Goal: Transaction & Acquisition: Purchase product/service

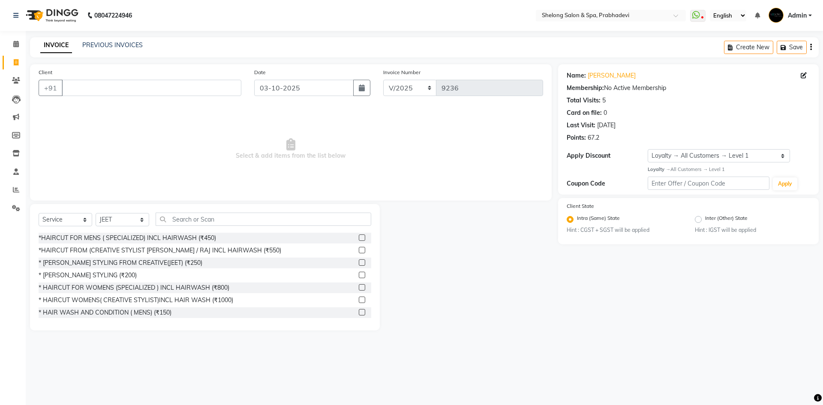
select select "service"
select select "16092"
select select "1: Object"
click at [99, 219] on select "Select Stylist ( [PERSON_NAME] ) ( [PERSON_NAME] ) [PERSON_NAME] fojdur [PERSON…" at bounding box center [123, 219] width 54 height 13
select select "48813"
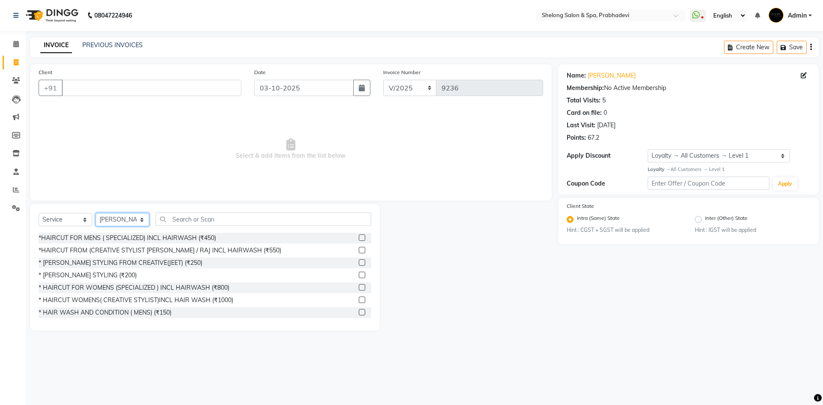
click at [96, 213] on select "Select Stylist ( [PERSON_NAME] ) ( [PERSON_NAME] ) [PERSON_NAME] fojdur [PERSON…" at bounding box center [123, 219] width 54 height 13
click at [126, 258] on div "*HAIRCUT FOR MENS ( SPECIALIZED) INCL HAIRWASH (₹450) *HAIRCUT FROM (CREATIVE S…" at bounding box center [205, 276] width 333 height 86
click at [125, 260] on div "* [PERSON_NAME] STYLING FROM CREATIVE(JEET) (₹250)" at bounding box center [121, 262] width 164 height 9
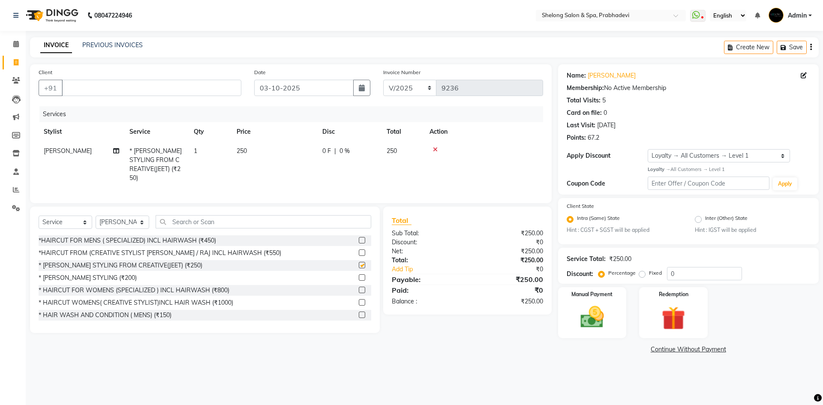
checkbox input "false"
click at [198, 86] on input "Client" at bounding box center [152, 88] width 180 height 16
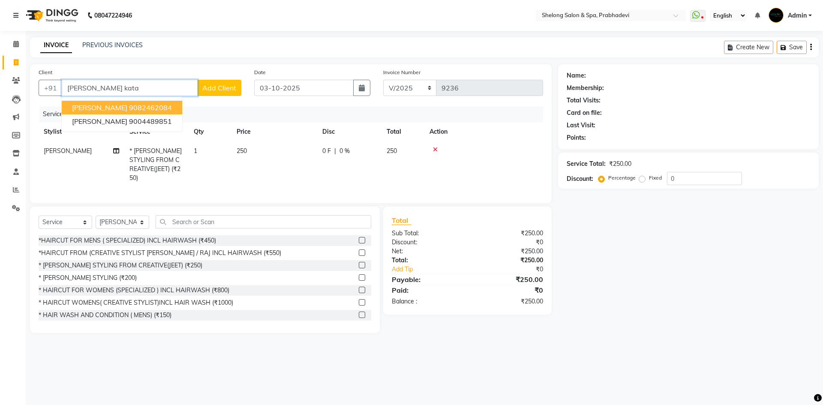
click at [141, 109] on ngb-highlight "9082462084" at bounding box center [150, 107] width 43 height 9
type input "9082462084"
select select "2: Object"
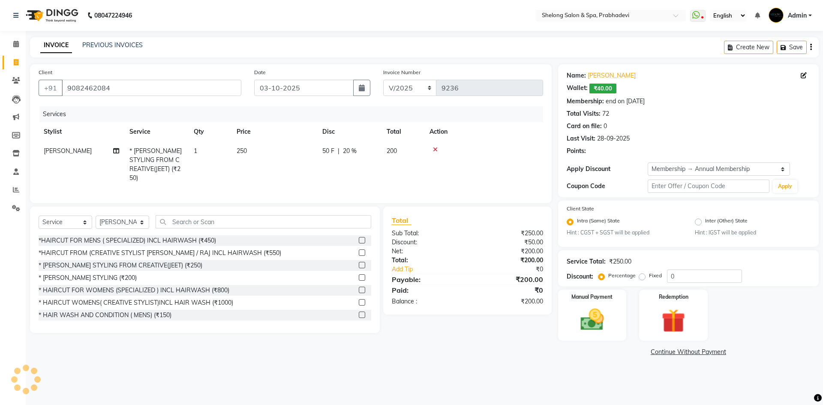
type input "20"
click at [591, 315] on img at bounding box center [592, 320] width 40 height 28
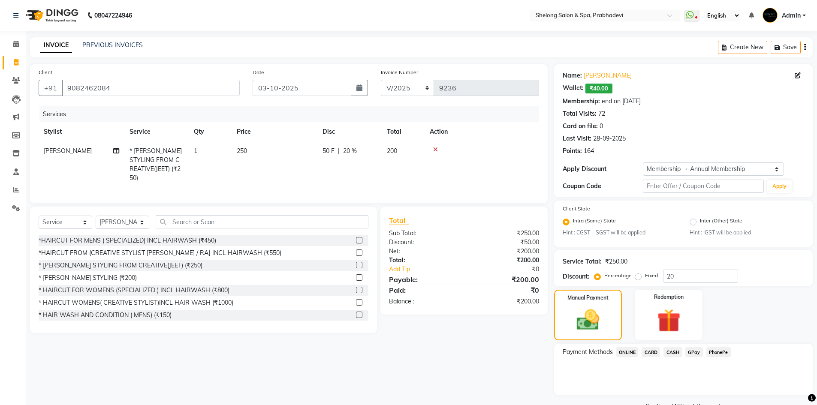
click at [673, 352] on span "CASH" at bounding box center [672, 352] width 18 height 10
click at [669, 393] on button "Add Payment" at bounding box center [725, 397] width 157 height 13
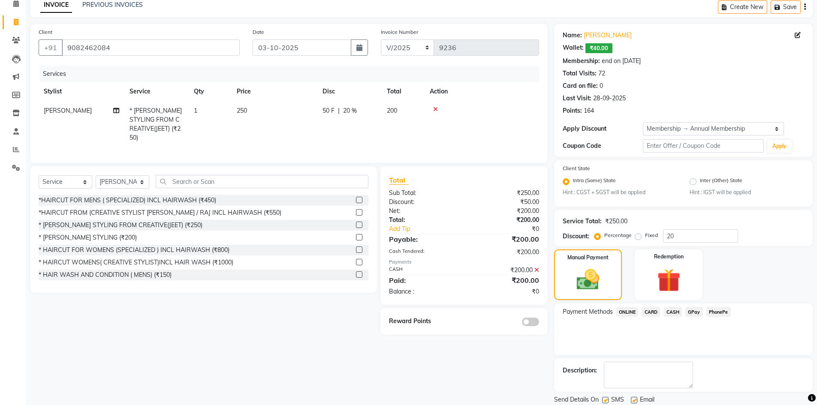
scroll to position [69, 0]
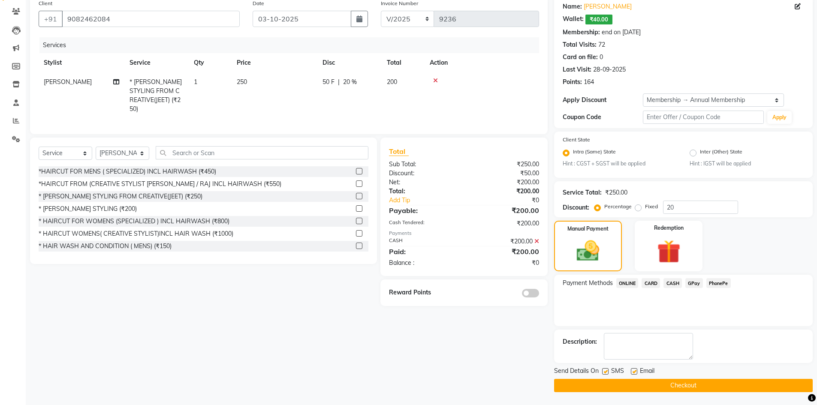
click at [534, 290] on span at bounding box center [530, 293] width 17 height 9
click at [539, 295] on input "checkbox" at bounding box center [539, 295] width 0 height 0
click at [681, 385] on button "Checkout" at bounding box center [683, 385] width 258 height 13
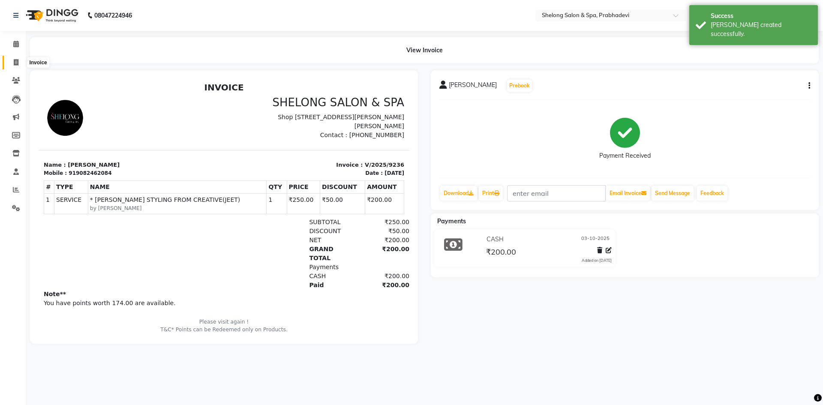
click at [16, 64] on icon at bounding box center [16, 62] width 5 height 6
select select "service"
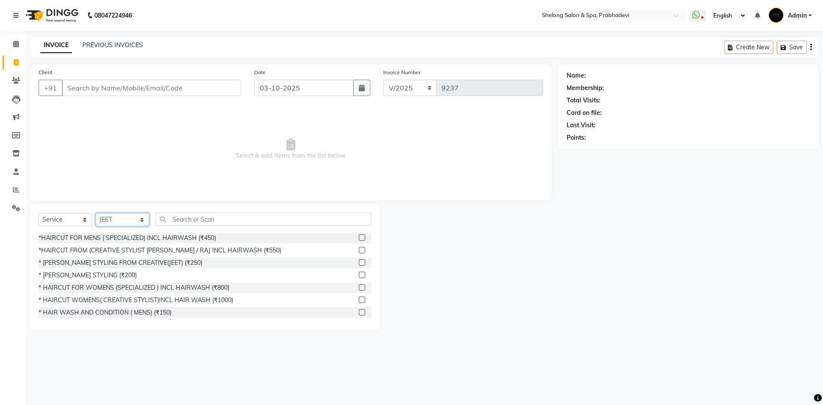
click at [129, 220] on select "Select Stylist ( [PERSON_NAME] ) ( [PERSON_NAME] ) [PERSON_NAME] fojdur [PERSON…" at bounding box center [123, 219] width 54 height 13
select select "24970"
click at [96, 213] on select "Select Stylist ( [PERSON_NAME] ) ( [PERSON_NAME] ) [PERSON_NAME] fojdur [PERSON…" at bounding box center [123, 219] width 54 height 13
click at [110, 237] on div "*HAIRCUT FOR MENS ( SPECIALIZED) INCL HAIRWASH (₹450)" at bounding box center [127, 238] width 177 height 9
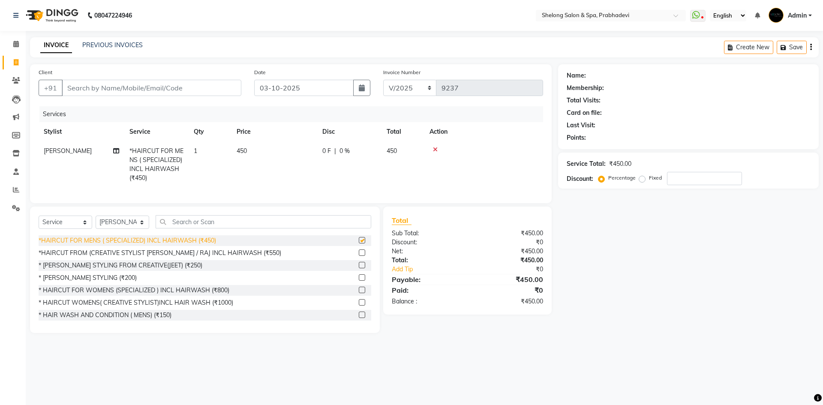
checkbox input "false"
click at [97, 283] on div "* [PERSON_NAME] STYLING (₹200)" at bounding box center [88, 277] width 98 height 9
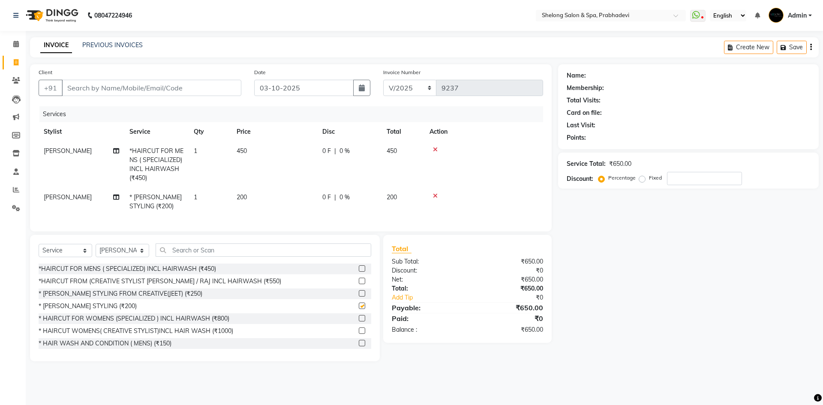
checkbox input "false"
click at [200, 257] on input "text" at bounding box center [264, 249] width 216 height 13
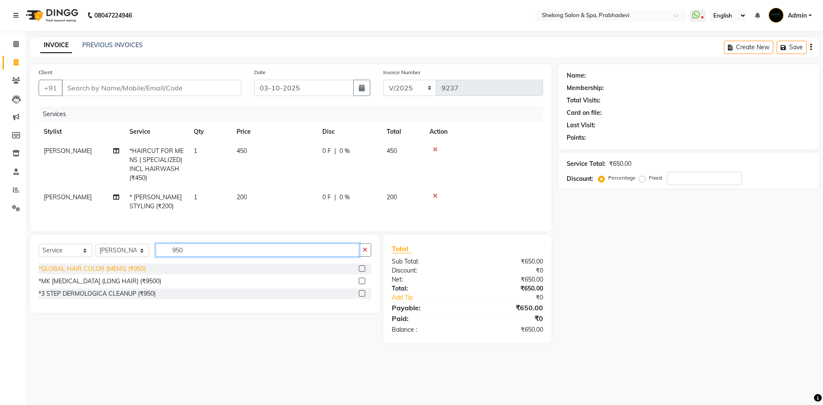
type input "950"
click at [109, 272] on div "*GLOBAL HAIR COLOR (MENS) (₹950)" at bounding box center [92, 268] width 107 height 9
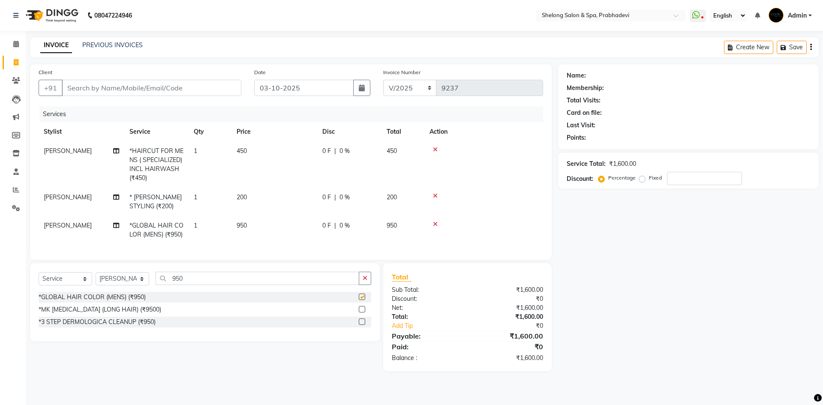
checkbox input "false"
drag, startPoint x: 368, startPoint y: 284, endPoint x: 345, endPoint y: 246, distance: 44.1
click at [367, 283] on button "button" at bounding box center [365, 278] width 12 height 13
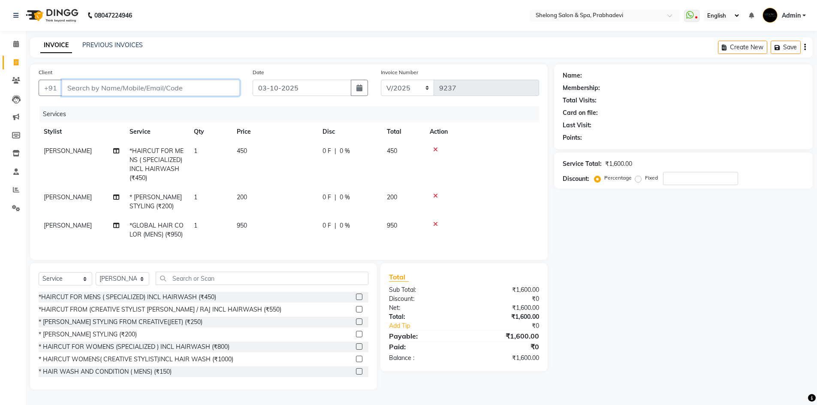
click at [199, 87] on input "Client" at bounding box center [151, 88] width 178 height 16
type input "9"
type input "0"
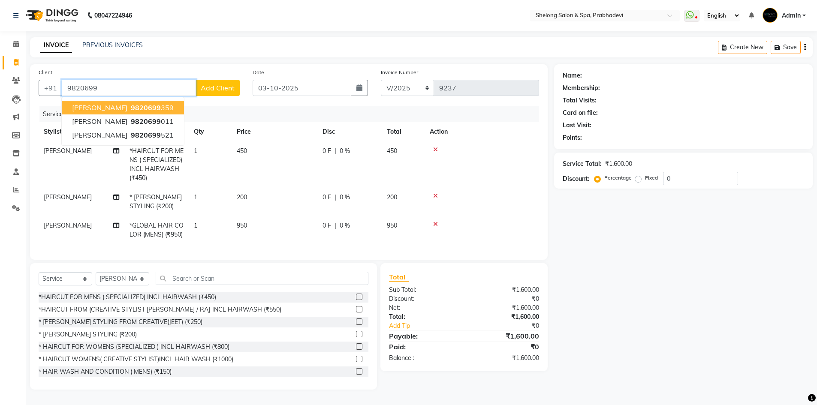
click at [86, 111] on span "[PERSON_NAME]" at bounding box center [99, 107] width 55 height 9
type input "9820699359"
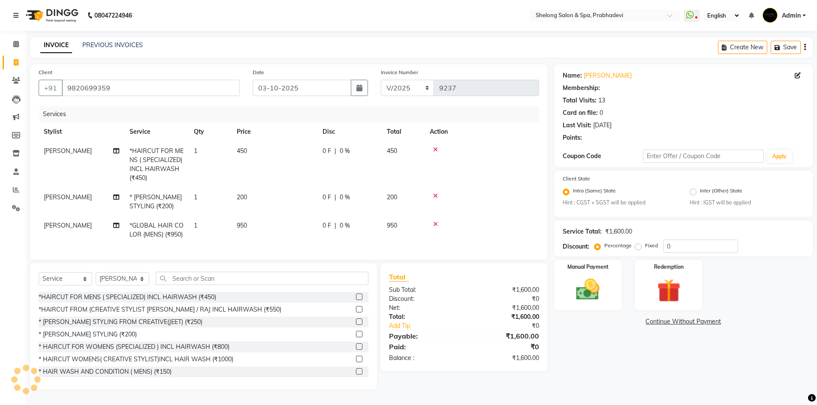
type input "20"
select select "2: Object"
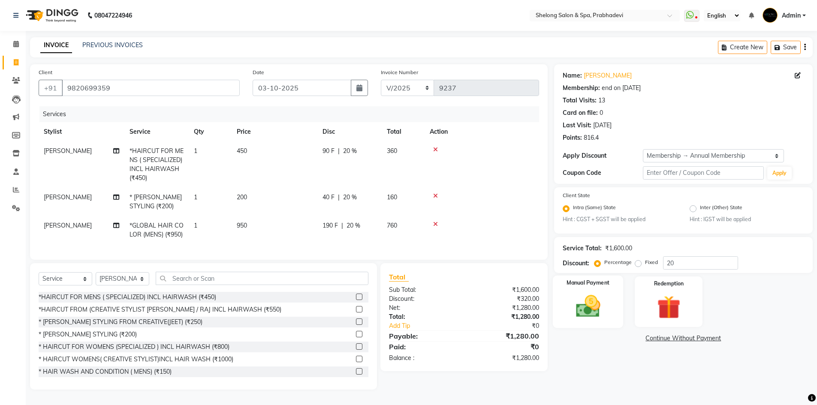
click at [591, 284] on div "Manual Payment" at bounding box center [587, 302] width 71 height 53
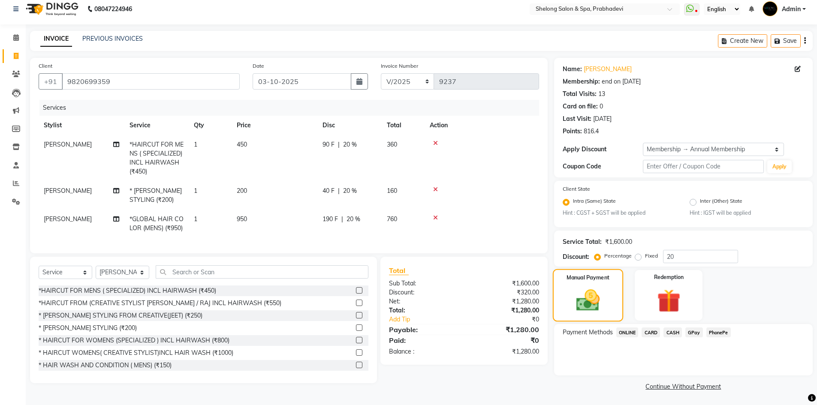
scroll to position [7, 0]
click at [654, 329] on span "CARD" at bounding box center [650, 332] width 18 height 10
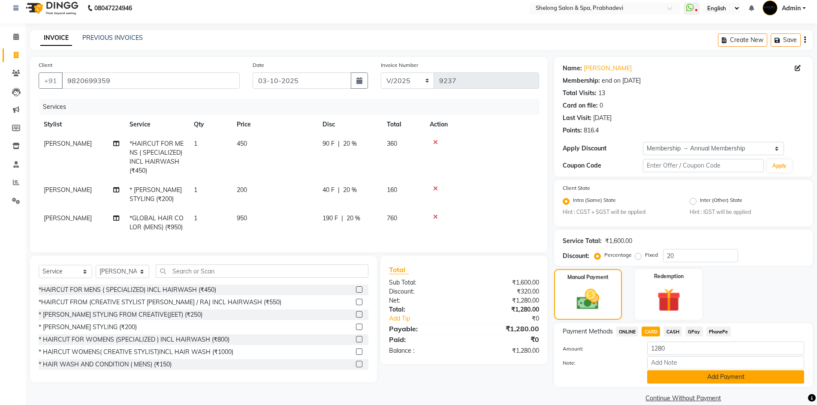
click at [661, 378] on button "Add Payment" at bounding box center [725, 376] width 157 height 13
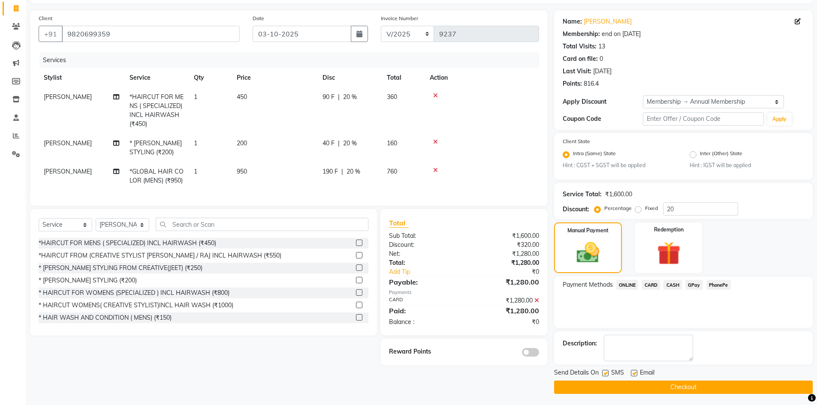
scroll to position [56, 0]
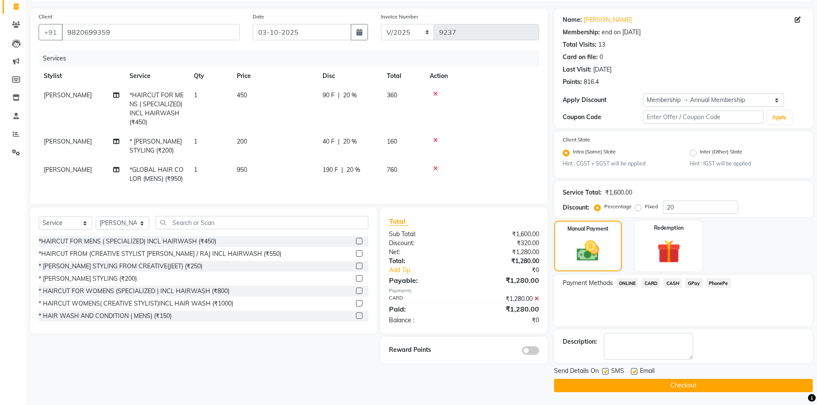
click at [529, 355] on span at bounding box center [530, 350] width 17 height 9
click at [539, 352] on input "checkbox" at bounding box center [539, 352] width 0 height 0
click at [702, 385] on button "Checkout" at bounding box center [683, 385] width 258 height 13
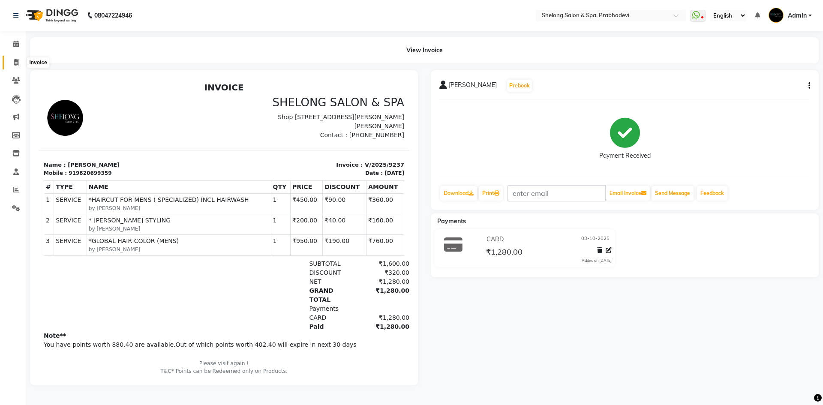
click at [18, 60] on icon at bounding box center [16, 62] width 5 height 6
select select "service"
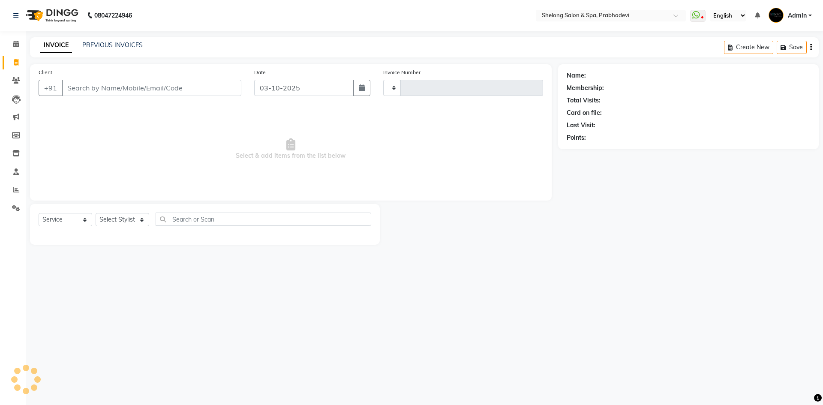
type input "9238"
select select "3475"
select select "16092"
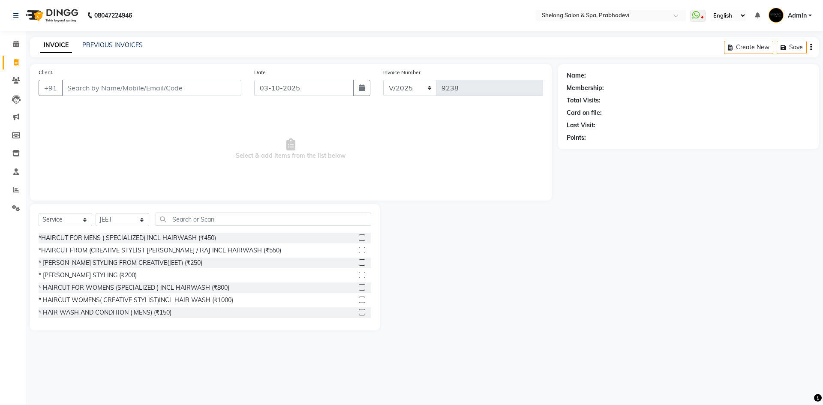
click at [160, 89] on input "Client" at bounding box center [152, 88] width 180 height 16
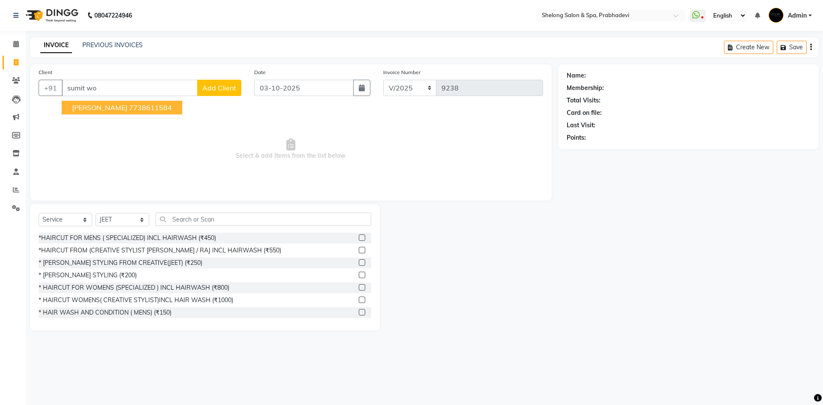
click at [109, 110] on span "[PERSON_NAME]" at bounding box center [99, 107] width 55 height 9
type input "7738611584"
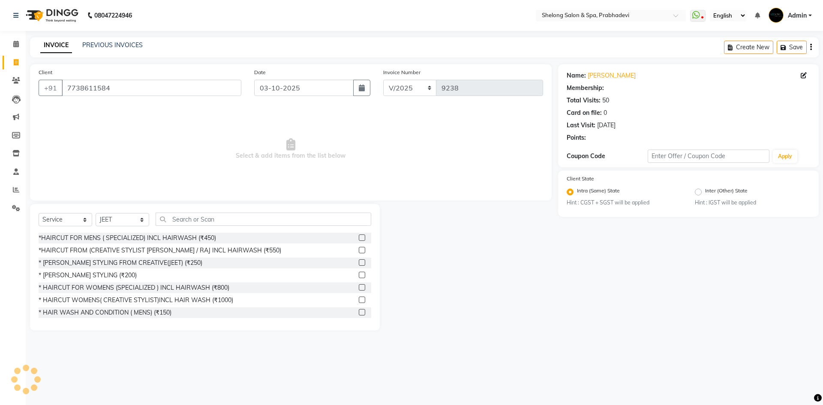
select select "2: Object"
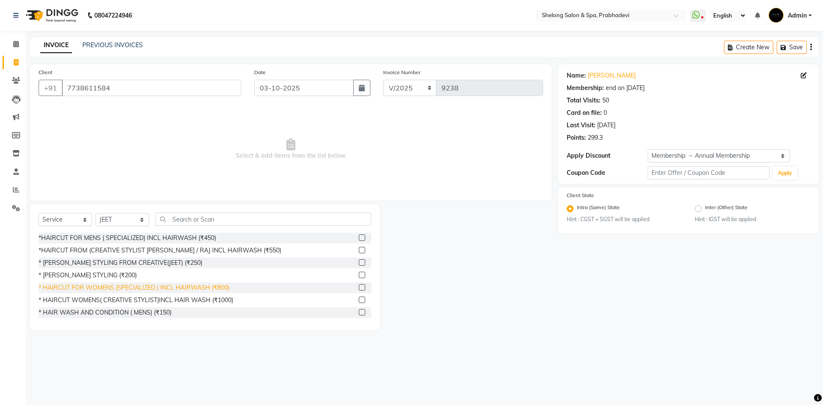
click at [221, 283] on div "* HAIRCUT FOR WOMENS (SPECIALIZED ) INCL HAIRWASH (₹800)" at bounding box center [134, 287] width 191 height 9
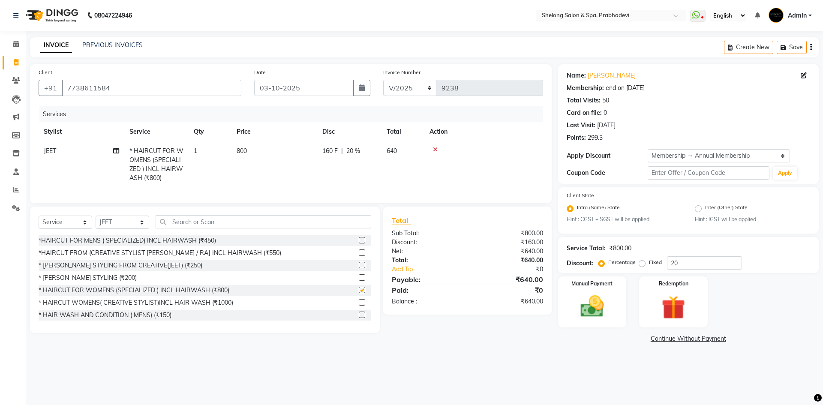
checkbox input "false"
click at [619, 295] on div "Manual Payment" at bounding box center [591, 302] width 71 height 53
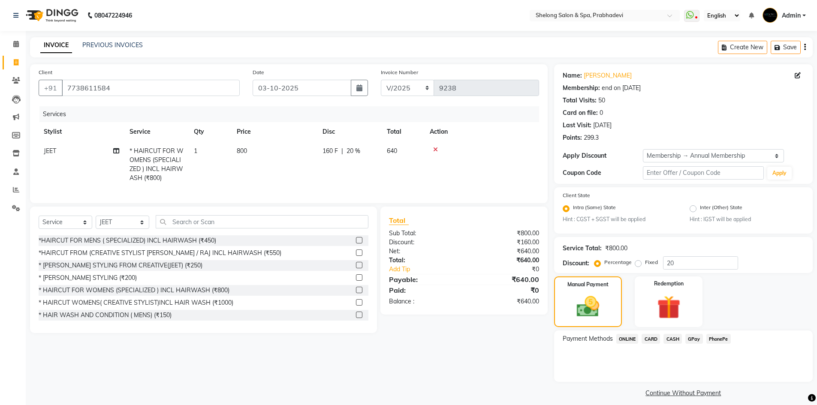
scroll to position [7, 0]
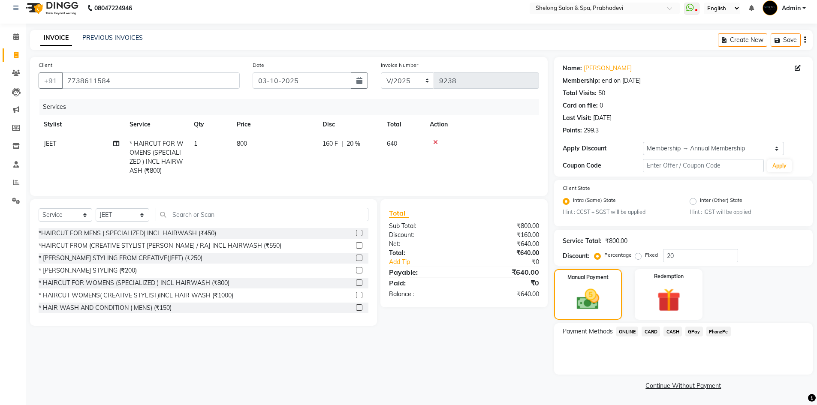
click at [698, 332] on span "GPay" at bounding box center [694, 332] width 18 height 10
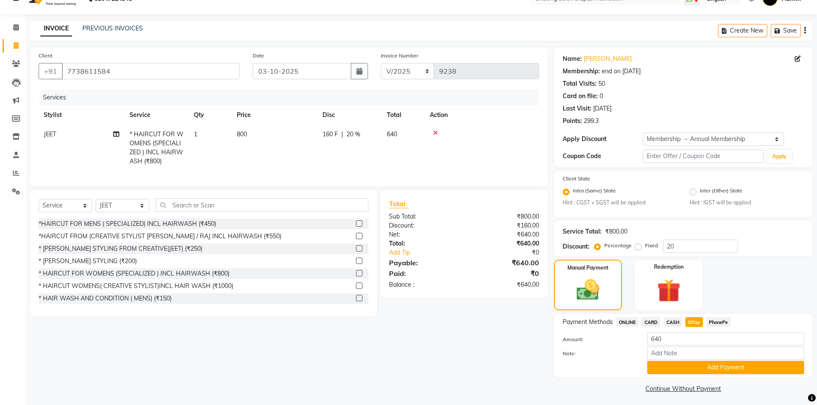
scroll to position [20, 0]
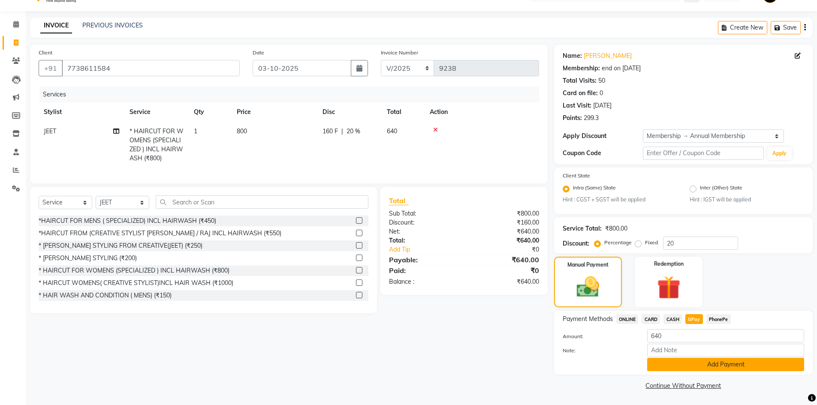
click at [706, 364] on button "Add Payment" at bounding box center [725, 364] width 157 height 13
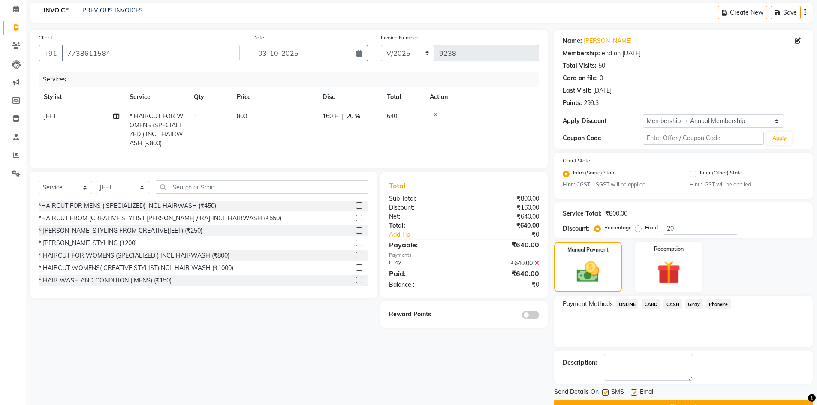
scroll to position [56, 0]
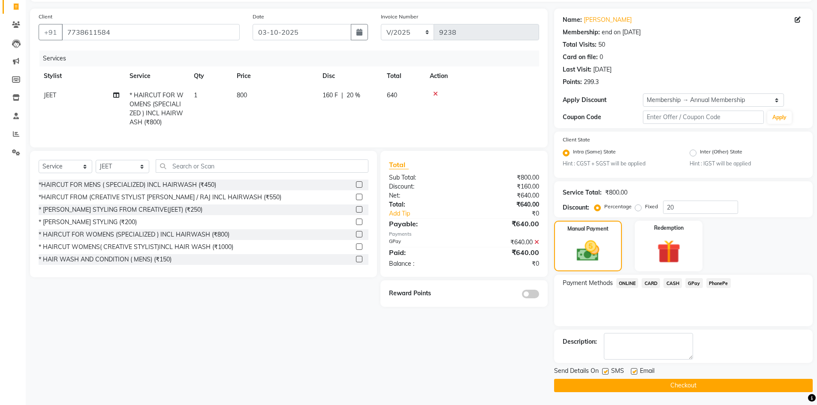
click at [692, 389] on button "Checkout" at bounding box center [683, 385] width 258 height 13
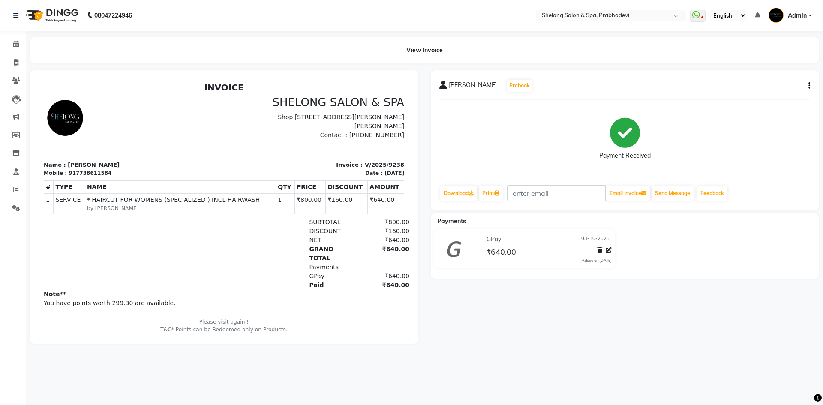
click at [523, 289] on div "[PERSON_NAME] Prebook Payment Received Download Print Email Invoice Send Messag…" at bounding box center [624, 206] width 401 height 273
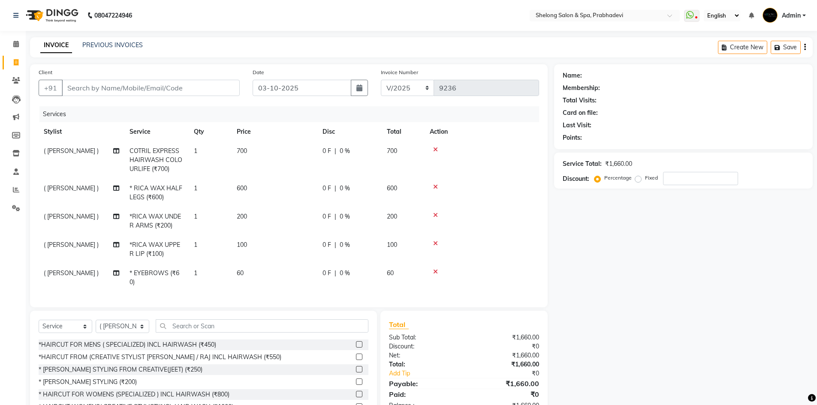
select select "service"
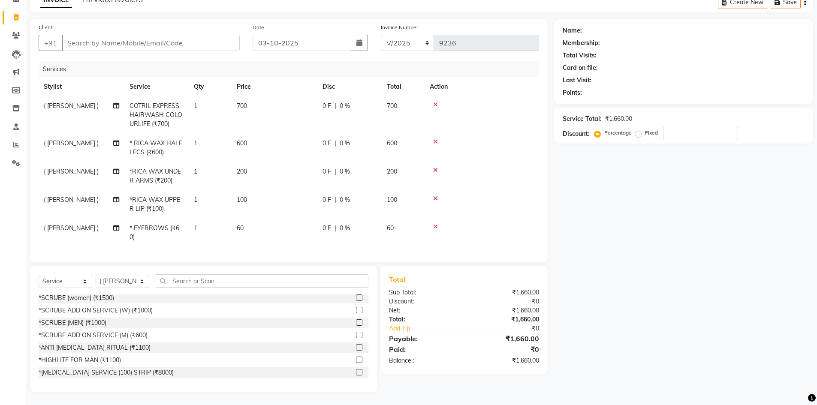
scroll to position [51, 0]
click at [137, 283] on select "Select Stylist ( [PERSON_NAME] ) ( [PERSON_NAME] ) [PERSON_NAME] fojdur [PERSON…" at bounding box center [123, 281] width 54 height 13
select select "66706"
click at [96, 275] on select "Select Stylist ( [PERSON_NAME] ) ( [PERSON_NAME] ) [PERSON_NAME] fojdur [PERSON…" at bounding box center [123, 281] width 54 height 13
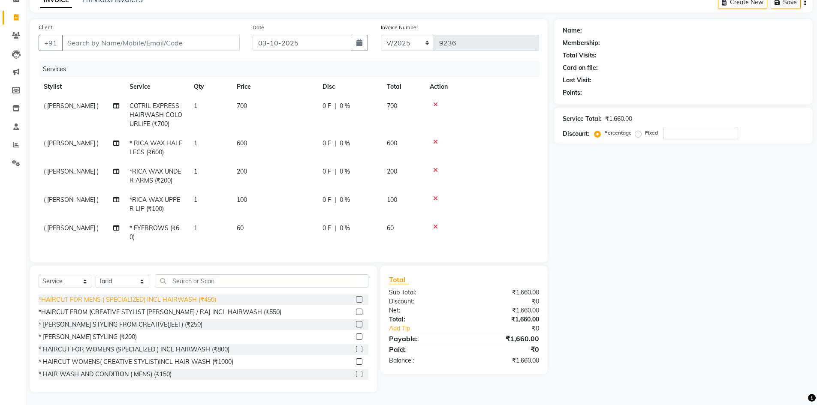
click at [151, 297] on div "*HAIRCUT FOR MENS ( SPECIALIZED) INCL HAIRWASH (₹450)" at bounding box center [127, 299] width 177 height 9
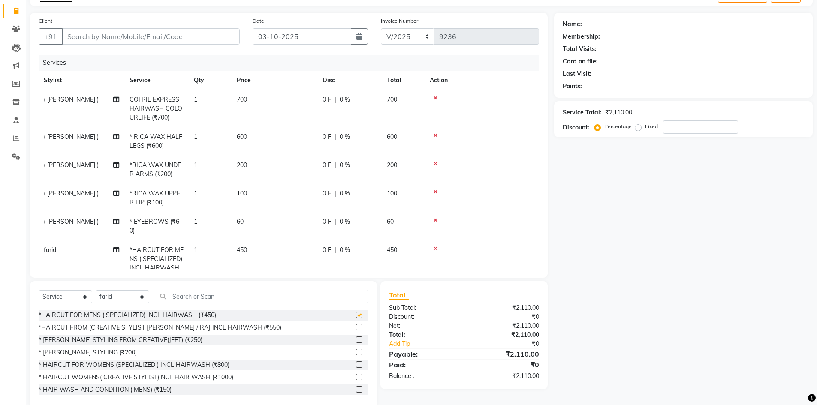
checkbox input "false"
click at [178, 295] on input "text" at bounding box center [262, 296] width 213 height 13
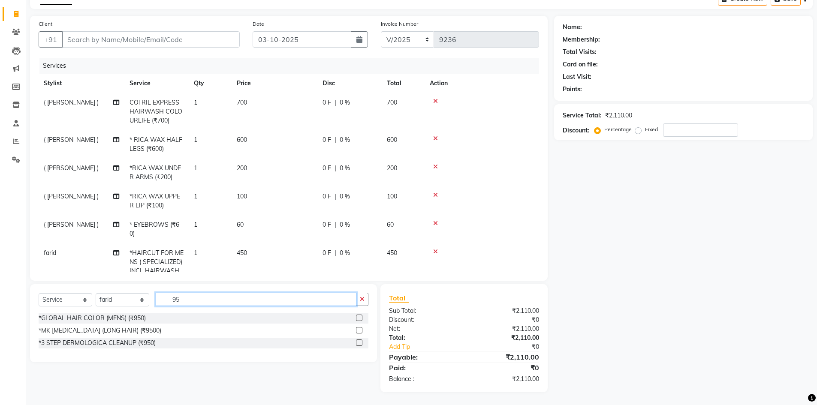
scroll to position [48, 0]
type input "950"
click at [108, 317] on div "*GLOBAL HAIR COLOR (MENS) (₹950)" at bounding box center [92, 318] width 107 height 9
checkbox input "false"
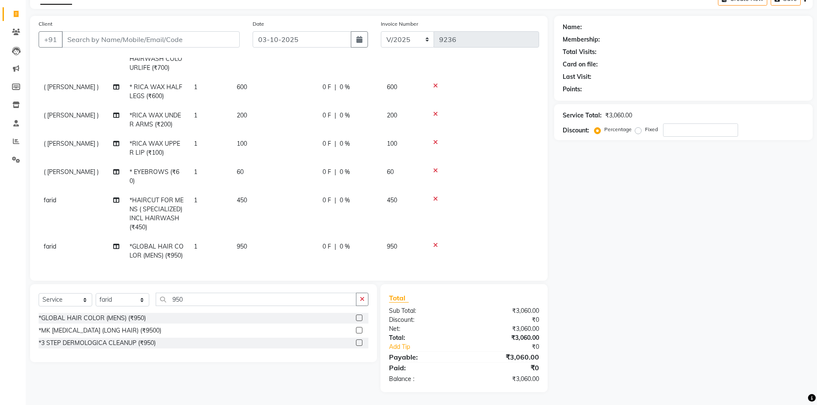
scroll to position [59, 0]
click at [363, 299] on icon "button" at bounding box center [362, 299] width 5 height 6
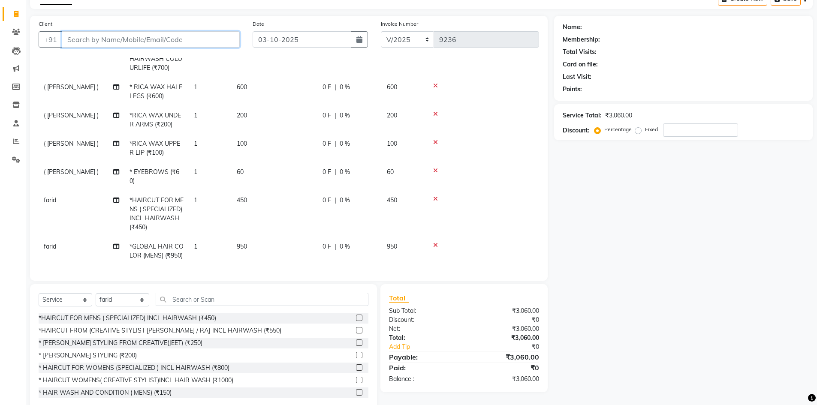
click at [150, 39] on input "Client" at bounding box center [151, 39] width 178 height 16
click at [93, 357] on div "* [PERSON_NAME] STYLING (₹200)" at bounding box center [88, 355] width 98 height 9
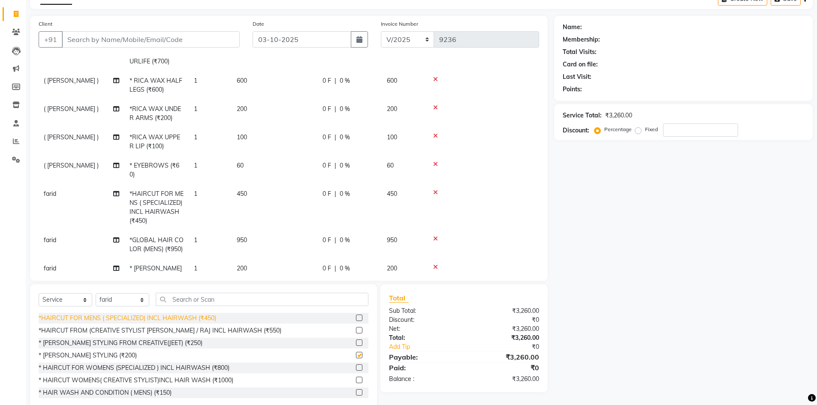
checkbox input "false"
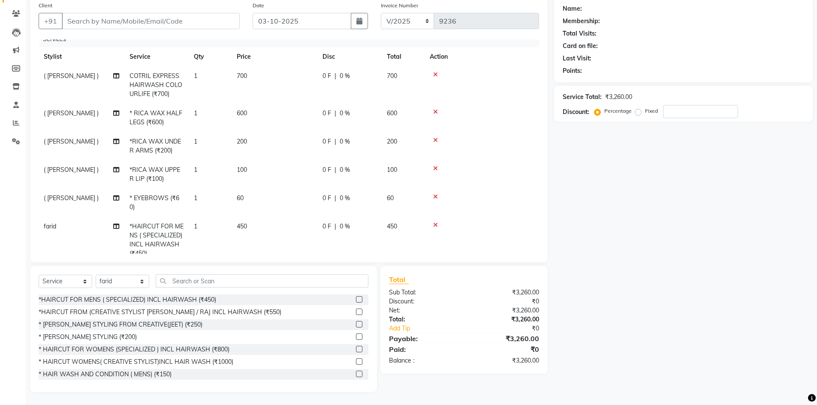
scroll to position [0, 0]
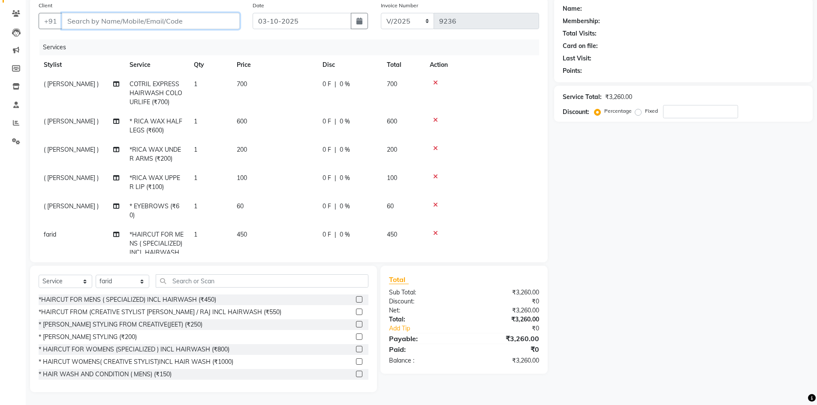
click at [199, 21] on input "Client" at bounding box center [151, 21] width 178 height 16
type input "9"
type input "0"
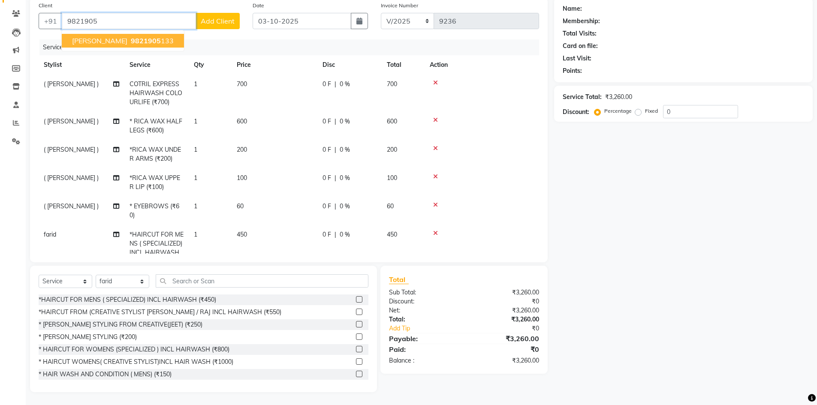
click at [130, 38] on ngb-highlight "9821905 133" at bounding box center [151, 40] width 45 height 9
type input "9821905133"
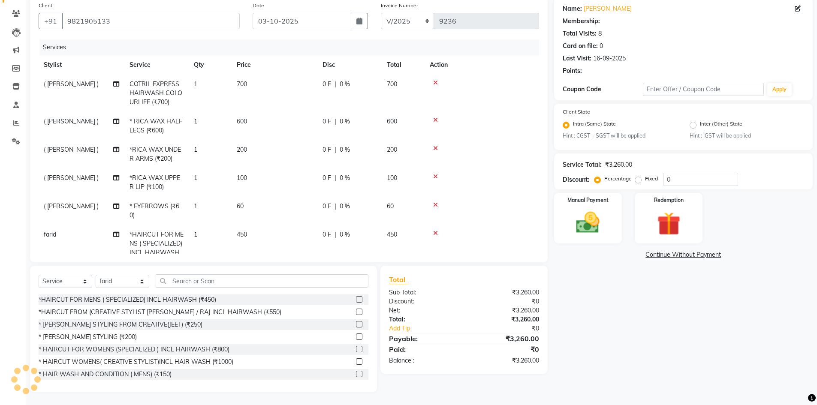
type input "20"
select select "2: Object"
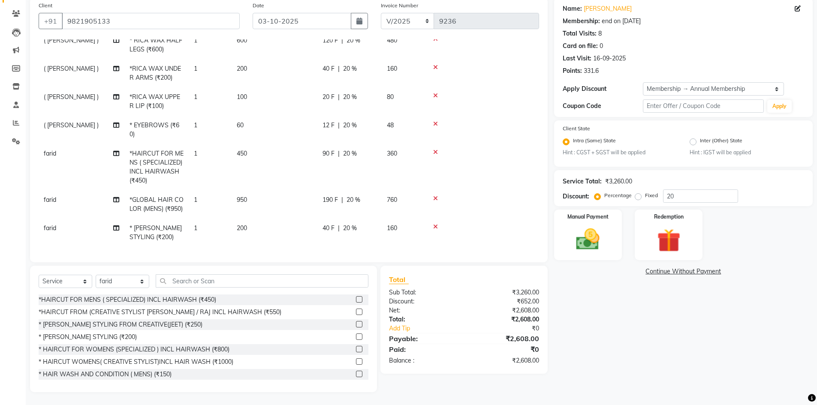
scroll to position [87, 0]
click at [563, 231] on div "Manual Payment" at bounding box center [587, 235] width 71 height 53
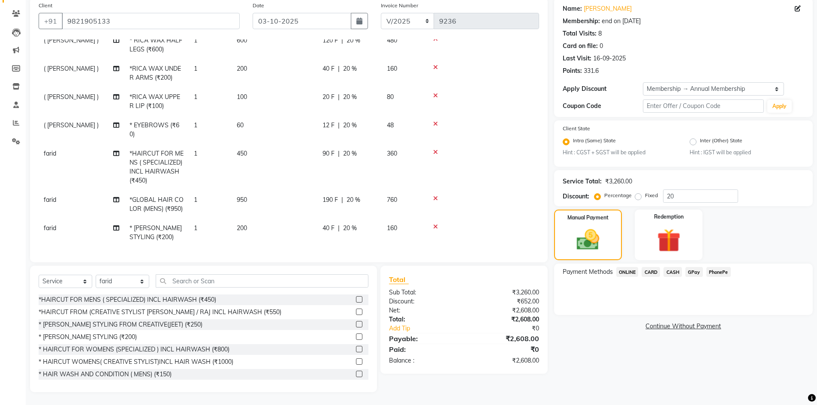
click at [651, 272] on span "CARD" at bounding box center [650, 272] width 18 height 10
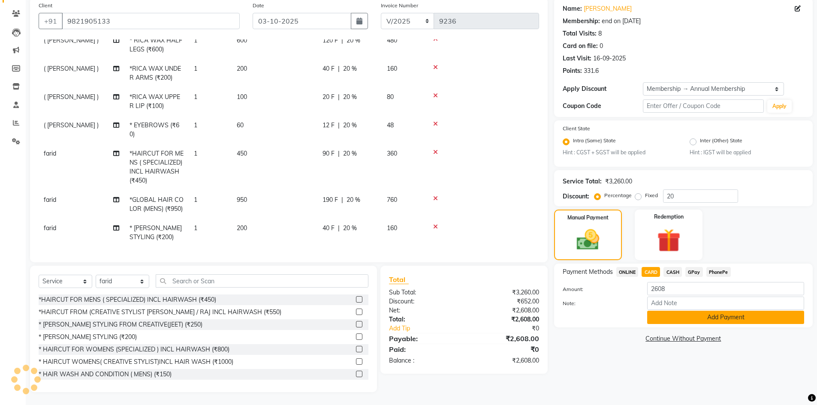
click at [681, 317] on button "Add Payment" at bounding box center [725, 317] width 157 height 13
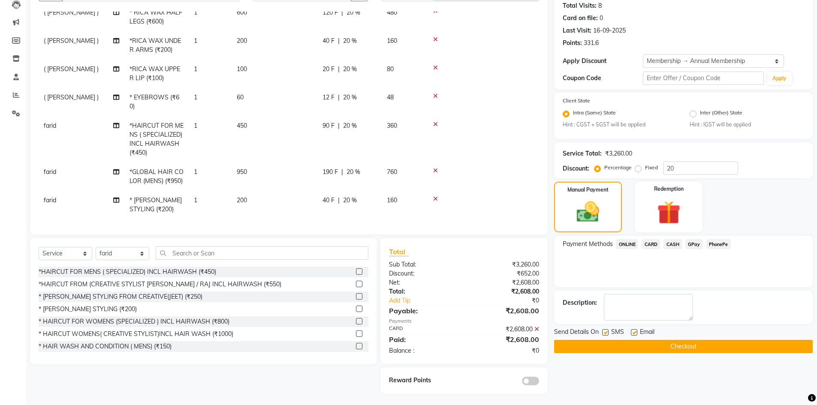
scroll to position [96, 0]
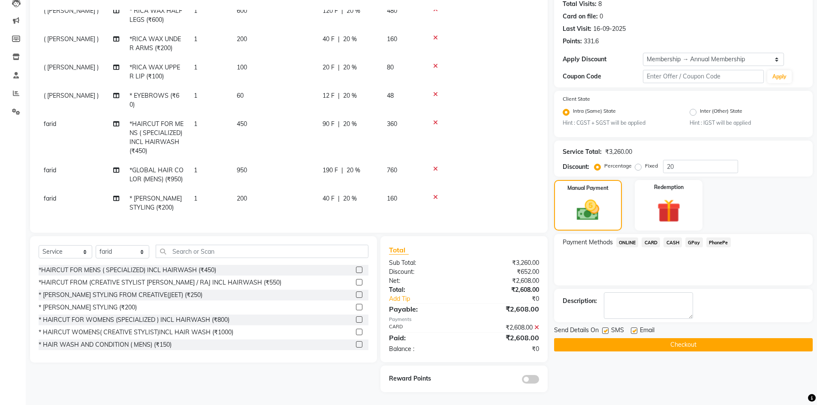
click at [529, 379] on span at bounding box center [530, 379] width 17 height 9
click at [539, 381] on input "checkbox" at bounding box center [539, 381] width 0 height 0
click at [593, 346] on button "Checkout" at bounding box center [683, 344] width 258 height 13
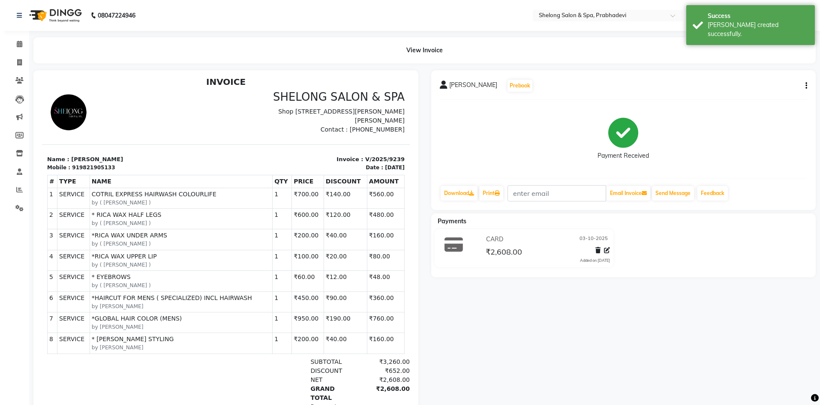
scroll to position [7, 0]
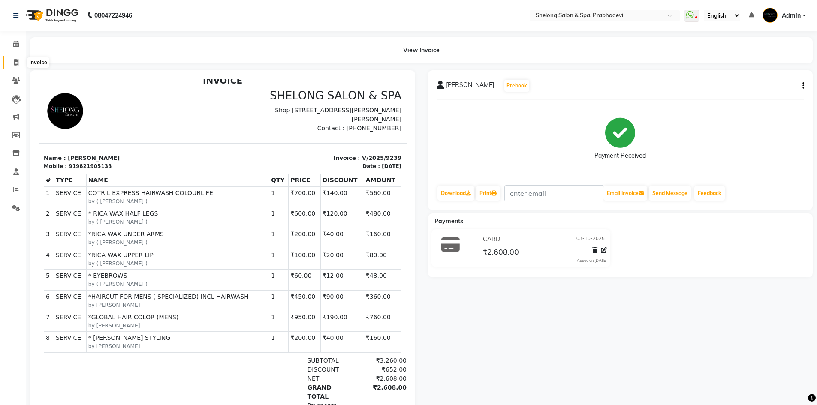
click at [19, 61] on span at bounding box center [16, 63] width 15 height 10
select select "service"
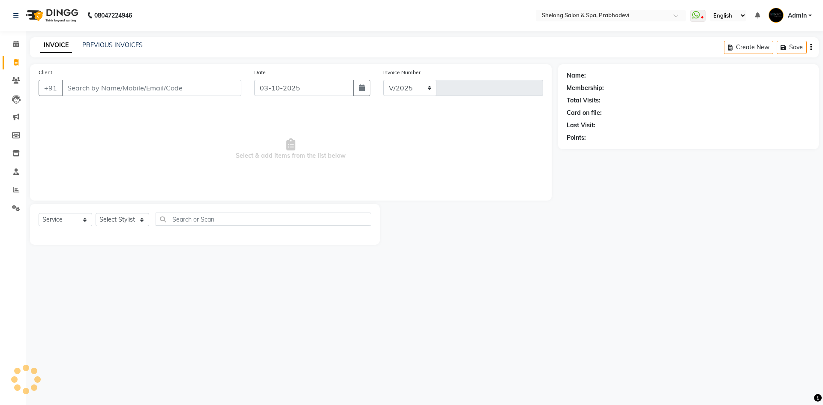
select select "3475"
type input "9240"
select select "16092"
